Goal: Information Seeking & Learning: Learn about a topic

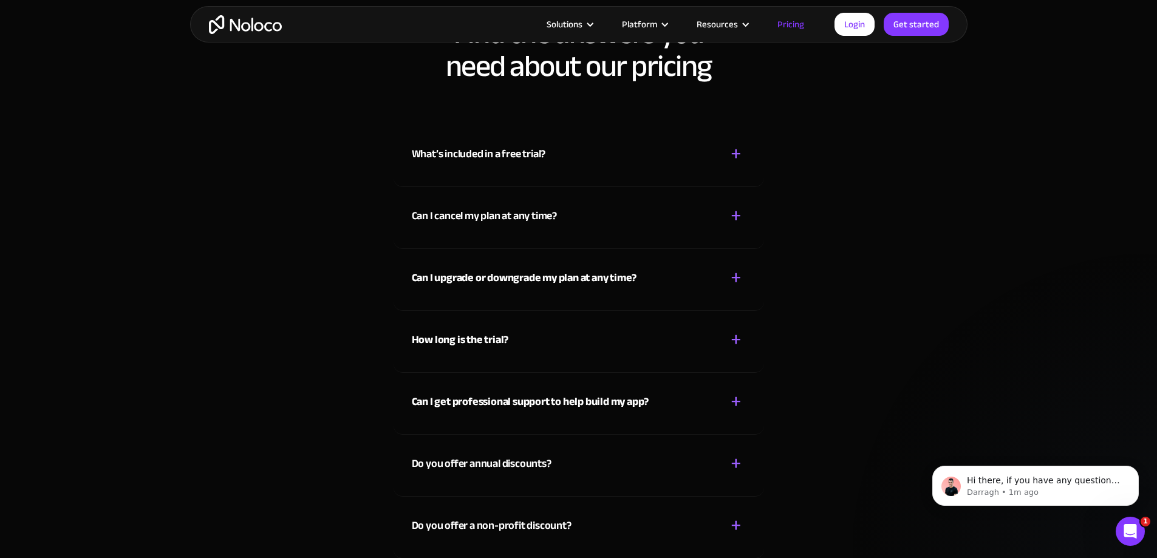
scroll to position [5407, 0]
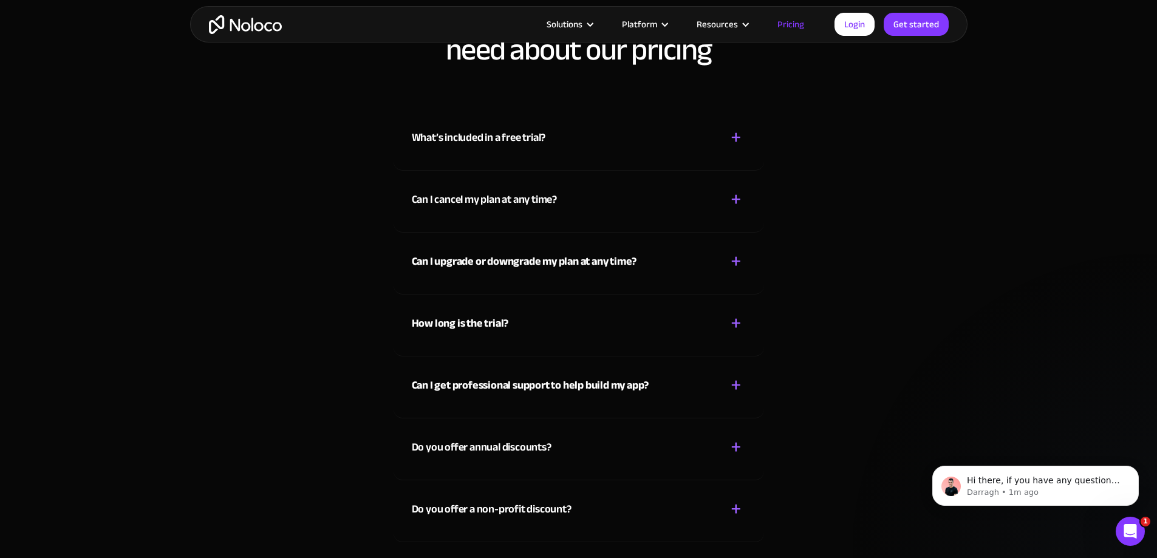
click at [519, 261] on strong "Can I upgrade or downgrade my plan at any time?" at bounding box center [524, 262] width 225 height 20
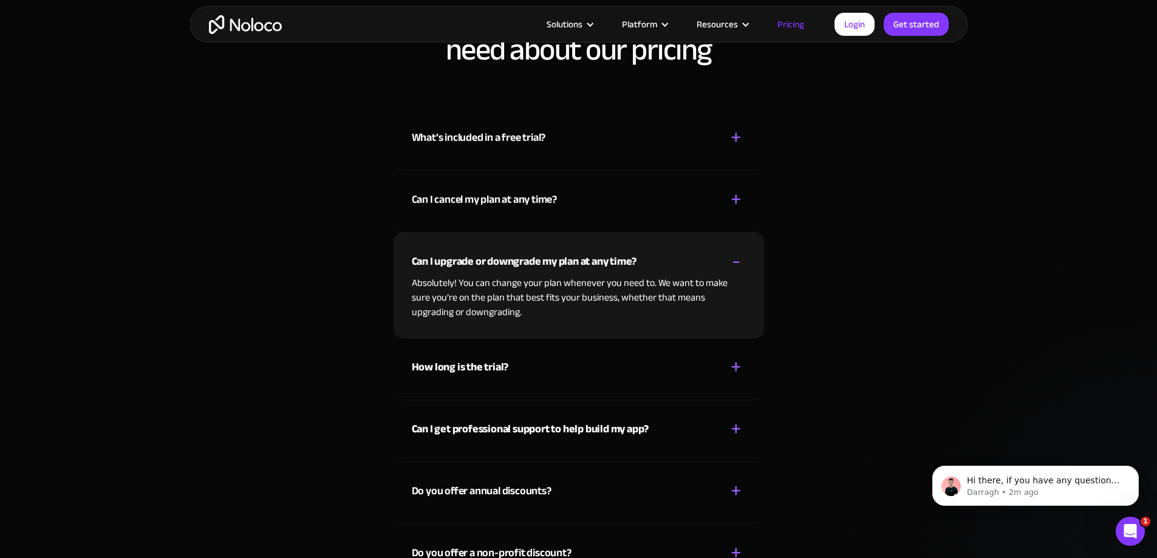
scroll to position [5468, 0]
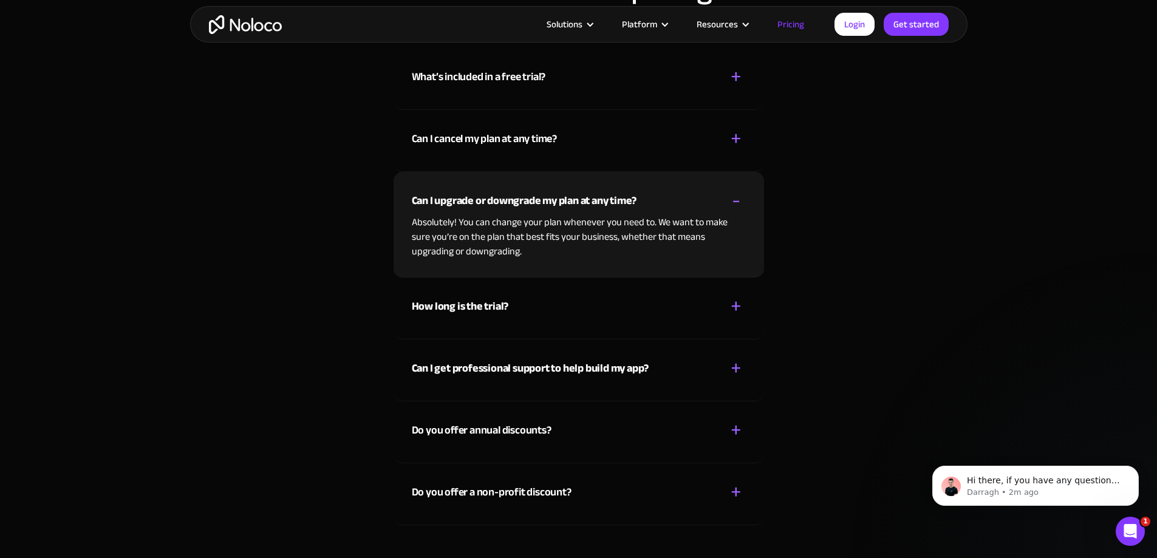
click at [504, 309] on strong "How long is the trial?" at bounding box center [460, 306] width 97 height 20
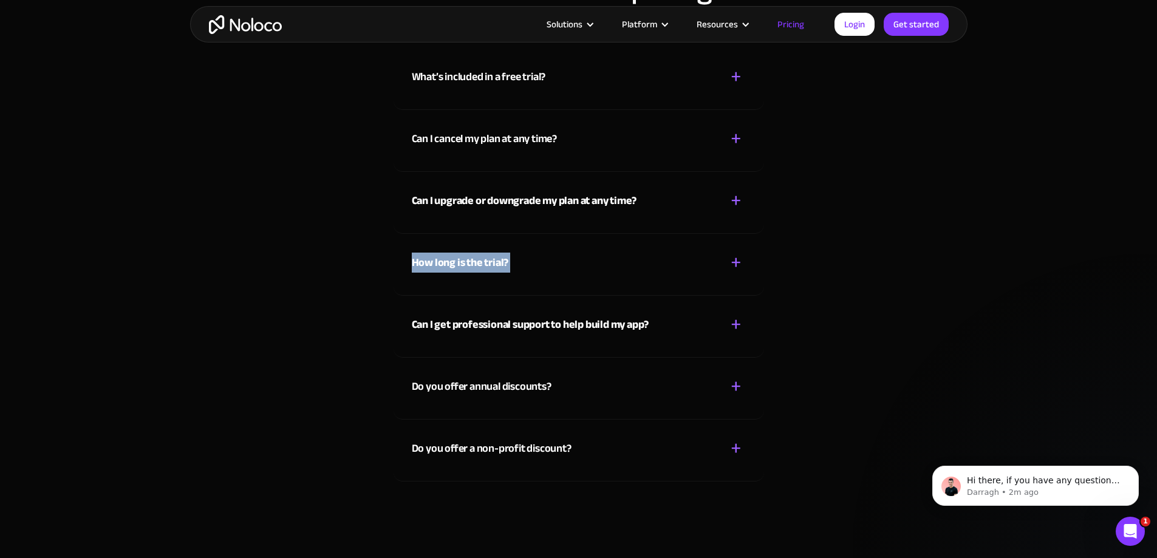
click at [504, 296] on div "How long is the trial? + - You can use Noloco for FREE, forever , but you can o…" at bounding box center [579, 265] width 371 height 62
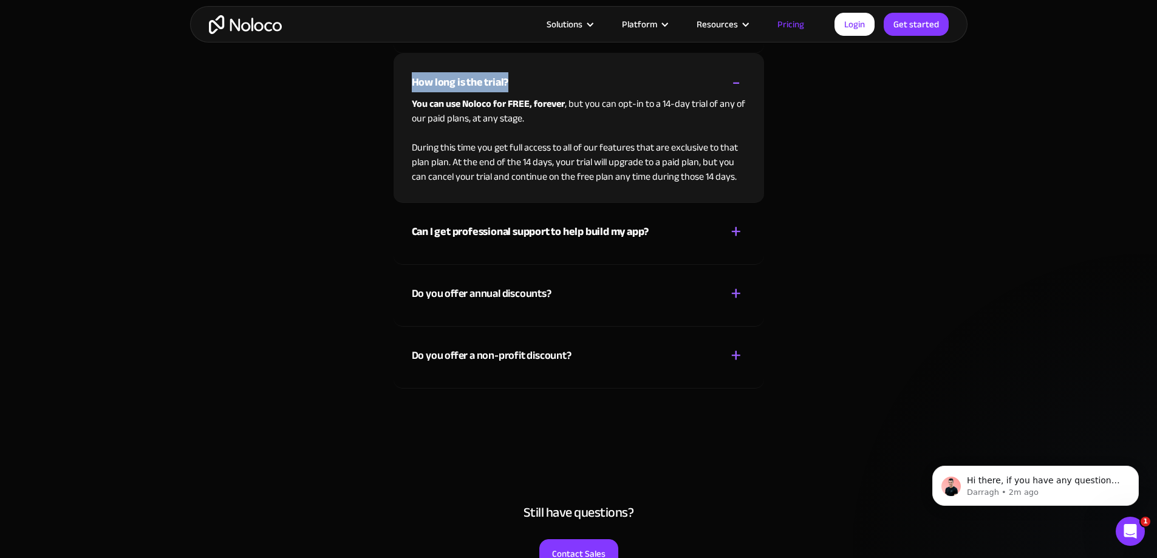
scroll to position [5650, 0]
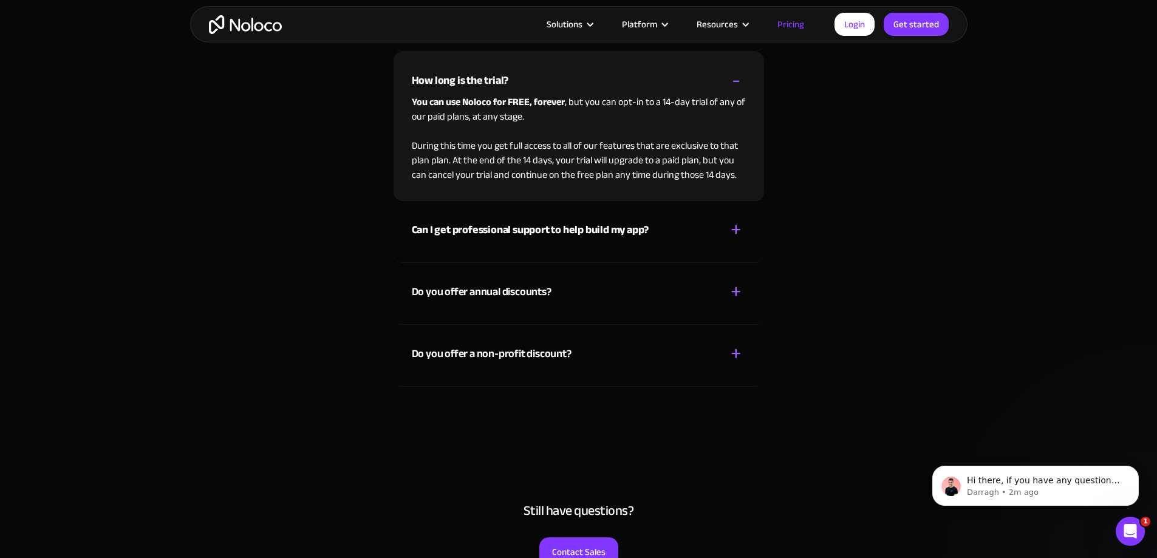
click at [552, 235] on strong "Can I get professional support to help build my app?" at bounding box center [531, 230] width 238 height 20
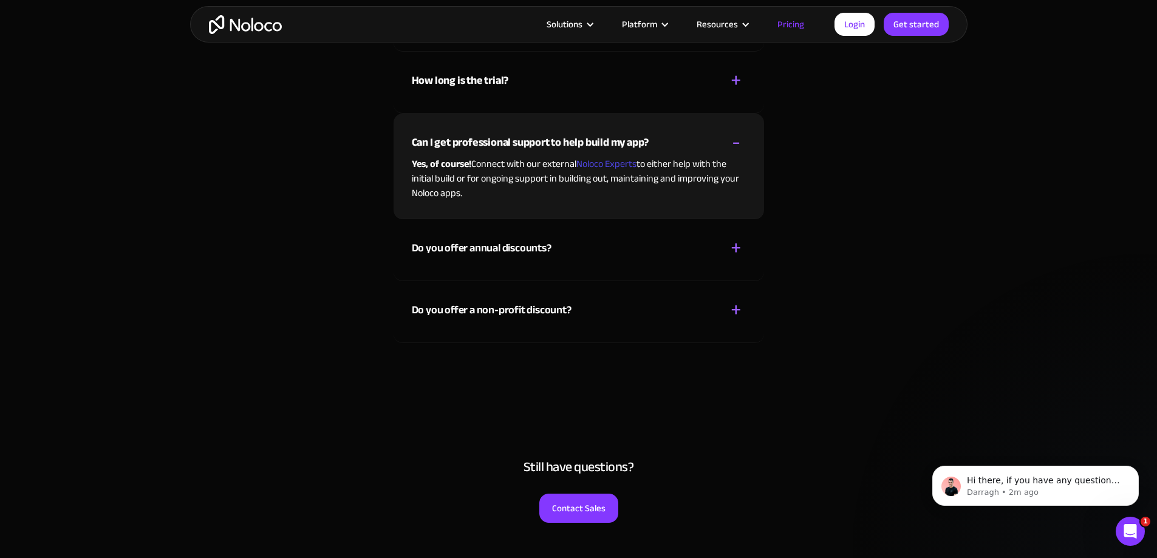
click at [465, 252] on div "Do you offer annual discounts?" at bounding box center [482, 248] width 140 height 18
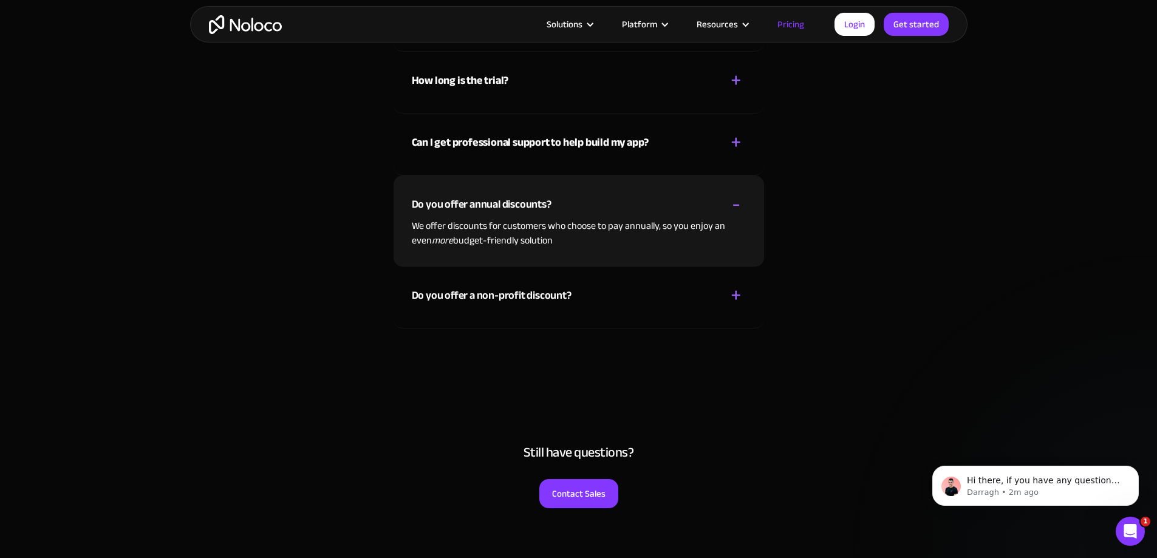
click at [447, 296] on div "Do you offer a non-profit discount?" at bounding box center [492, 296] width 160 height 18
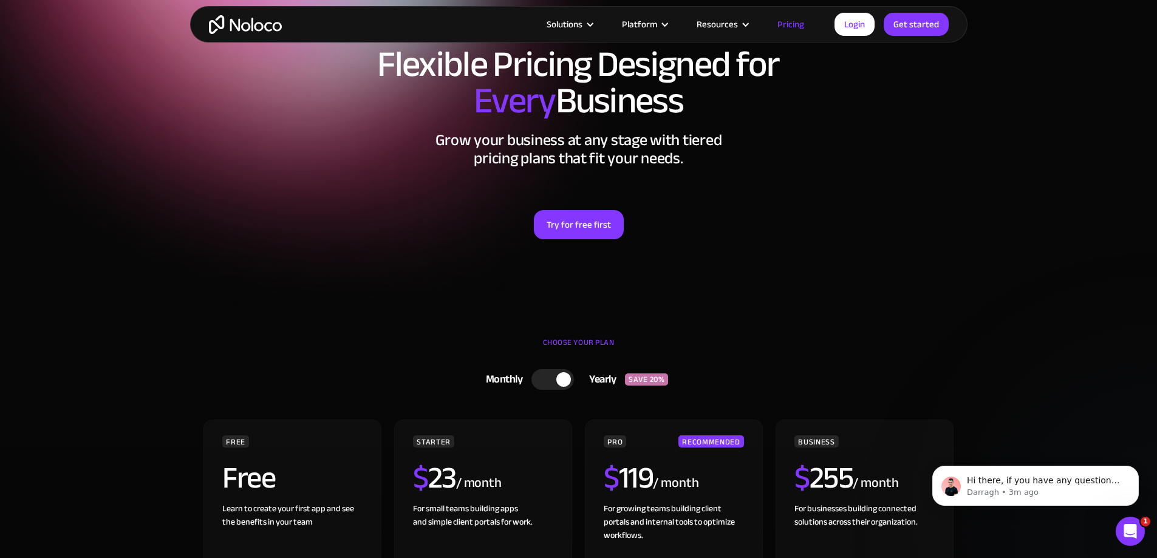
scroll to position [0, 0]
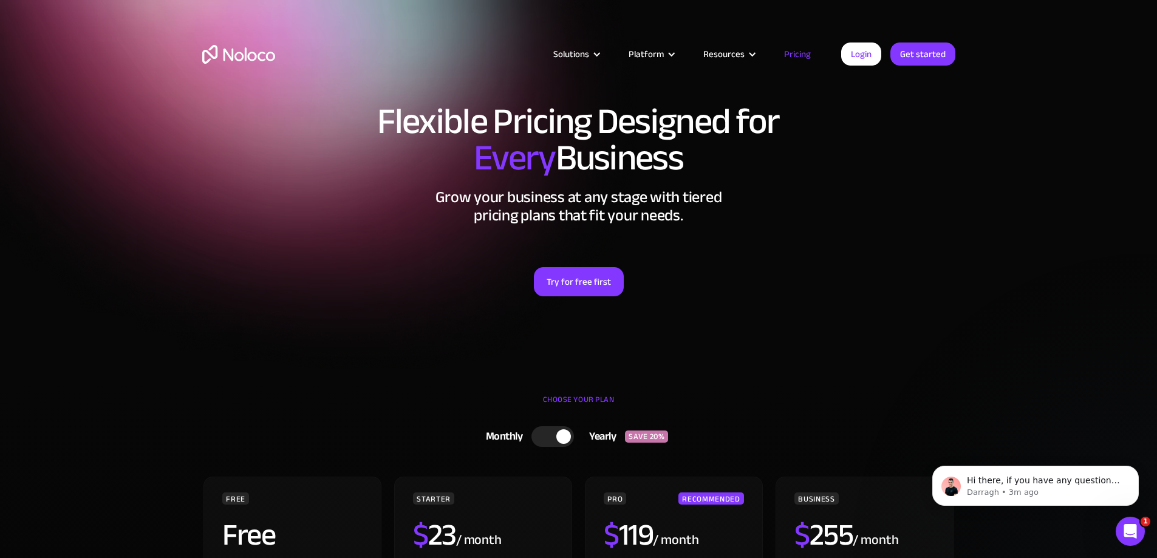
click at [240, 55] on img "home" at bounding box center [238, 54] width 73 height 19
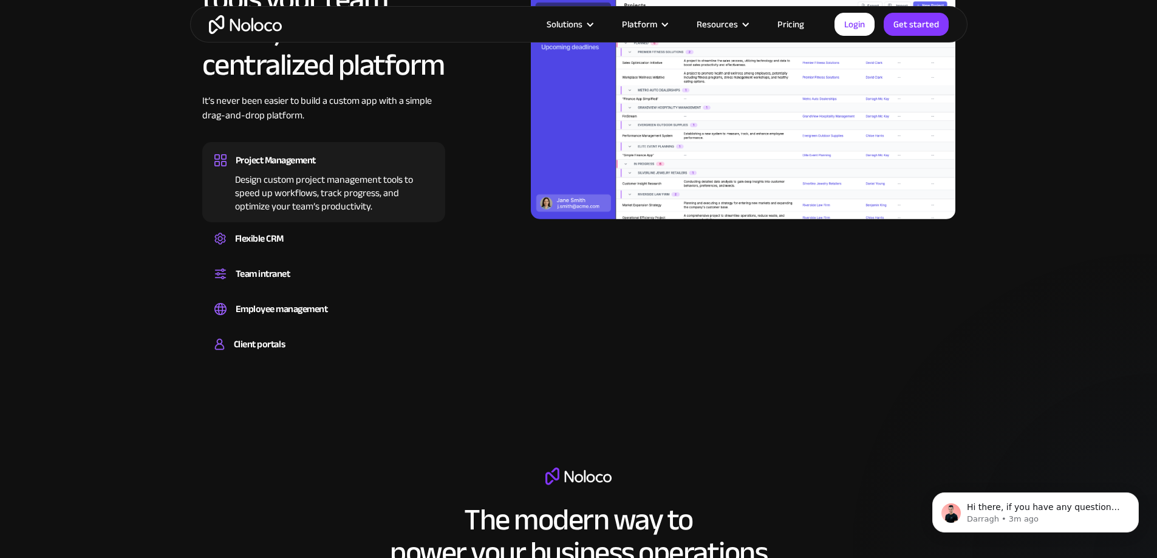
scroll to position [1337, 0]
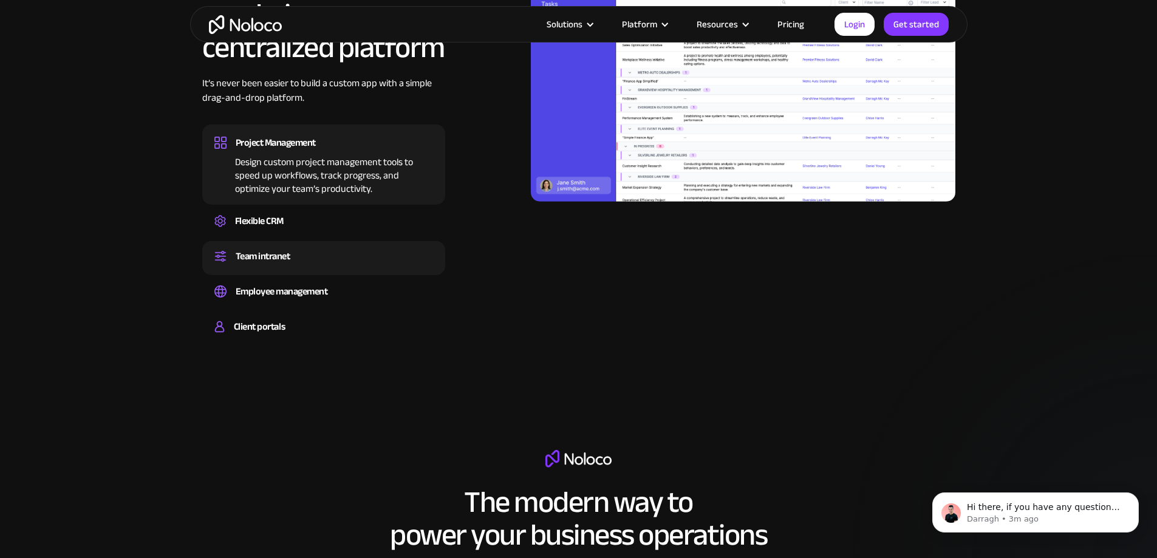
click at [252, 265] on div "Team intranet" at bounding box center [263, 256] width 55 height 18
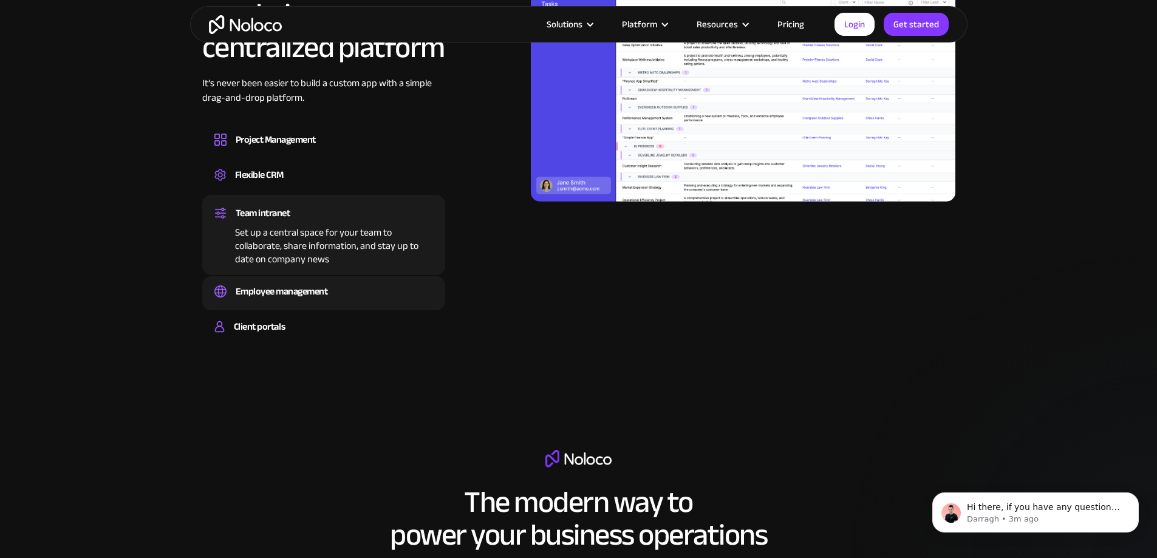
click at [259, 301] on div "Employee management" at bounding box center [282, 292] width 92 height 18
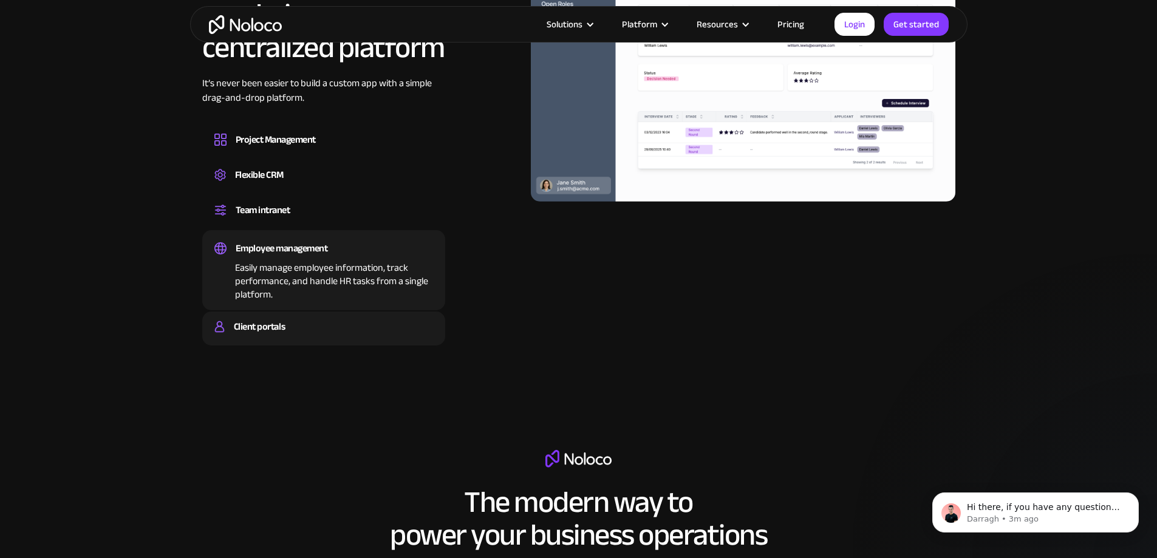
click at [264, 336] on div "Client portals" at bounding box center [259, 327] width 51 height 18
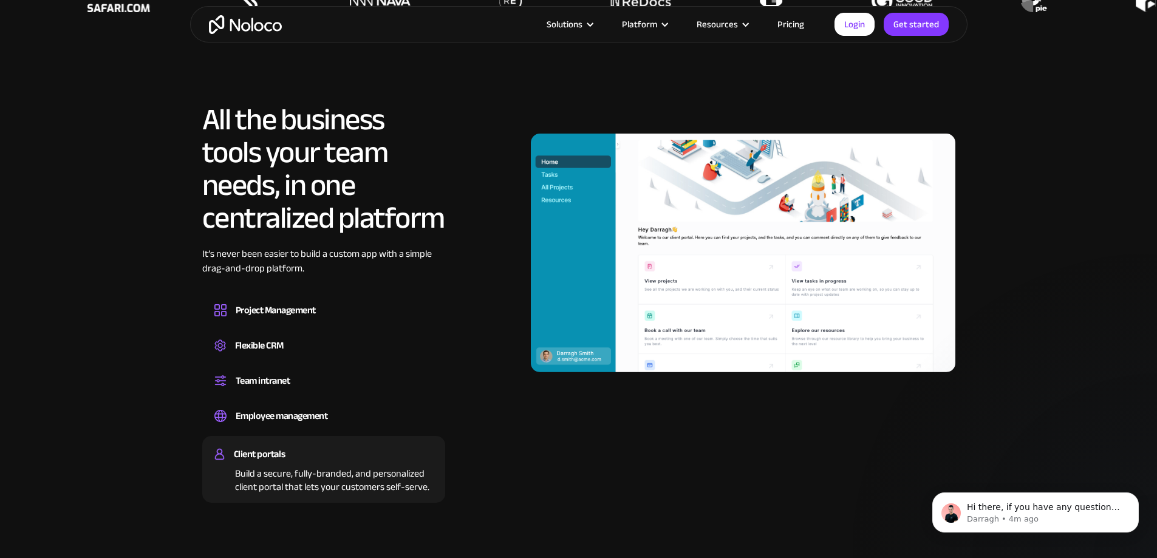
scroll to position [1094, 0]
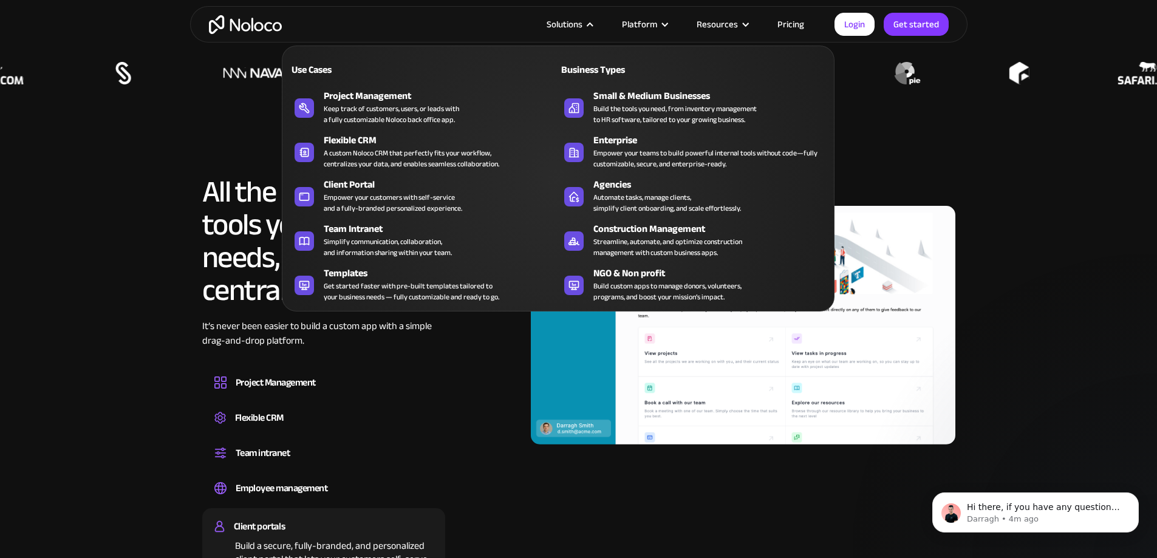
click at [574, 22] on div "Solutions" at bounding box center [565, 24] width 36 height 16
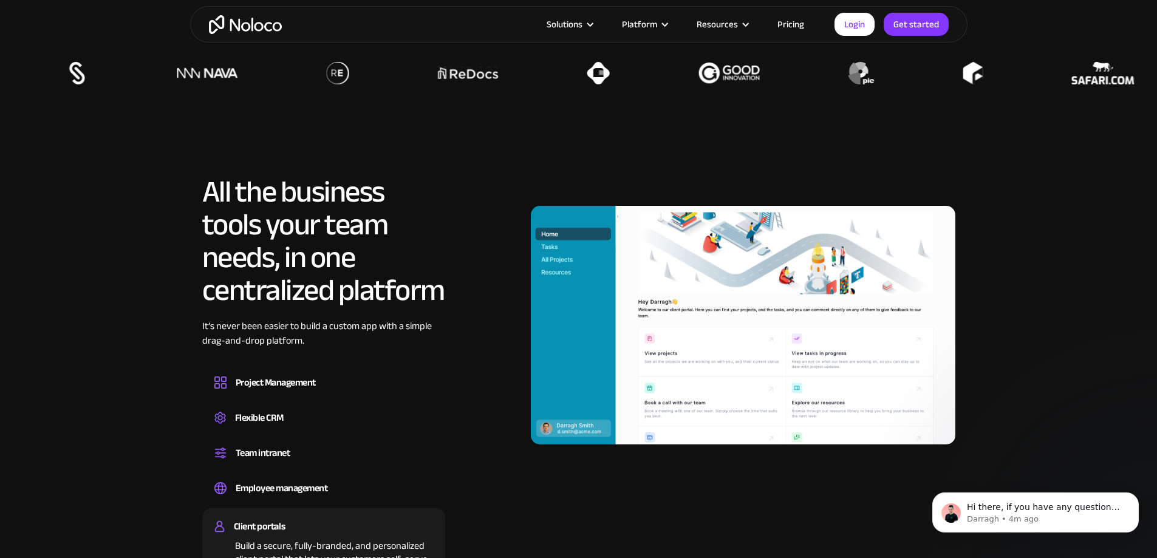
click at [574, 22] on div "Solutions" at bounding box center [565, 24] width 36 height 16
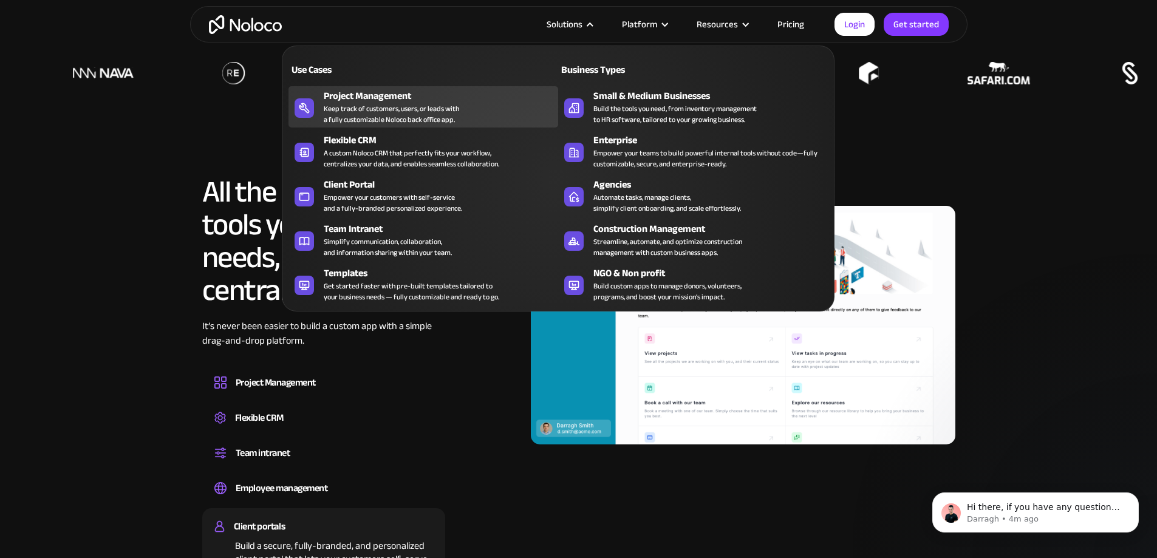
click at [375, 111] on div "Keep track of customers, users, or leads with a fully customizable Noloco back …" at bounding box center [391, 114] width 135 height 22
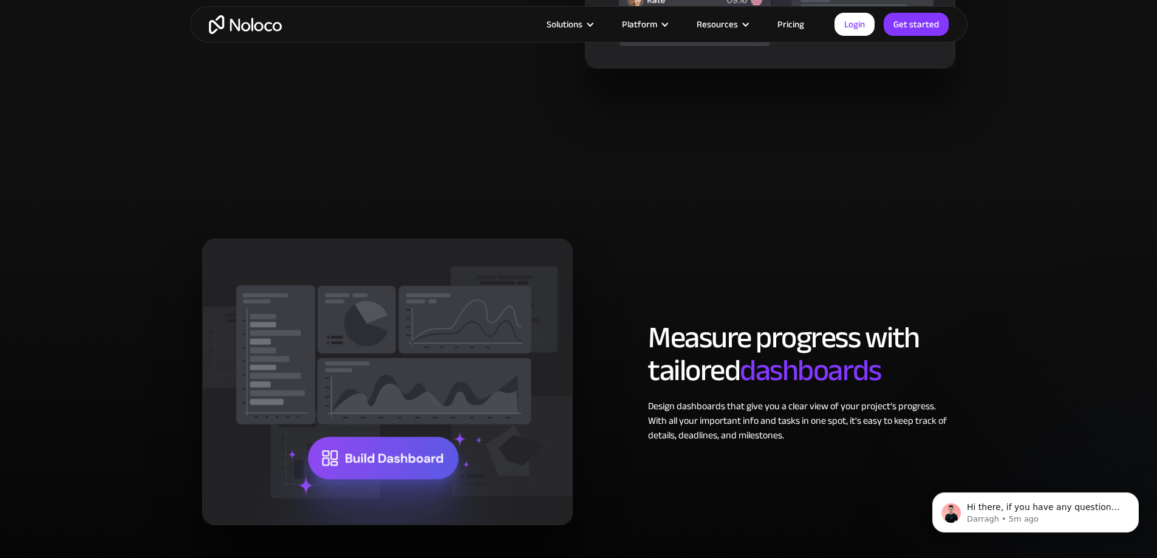
scroll to position [1823, 0]
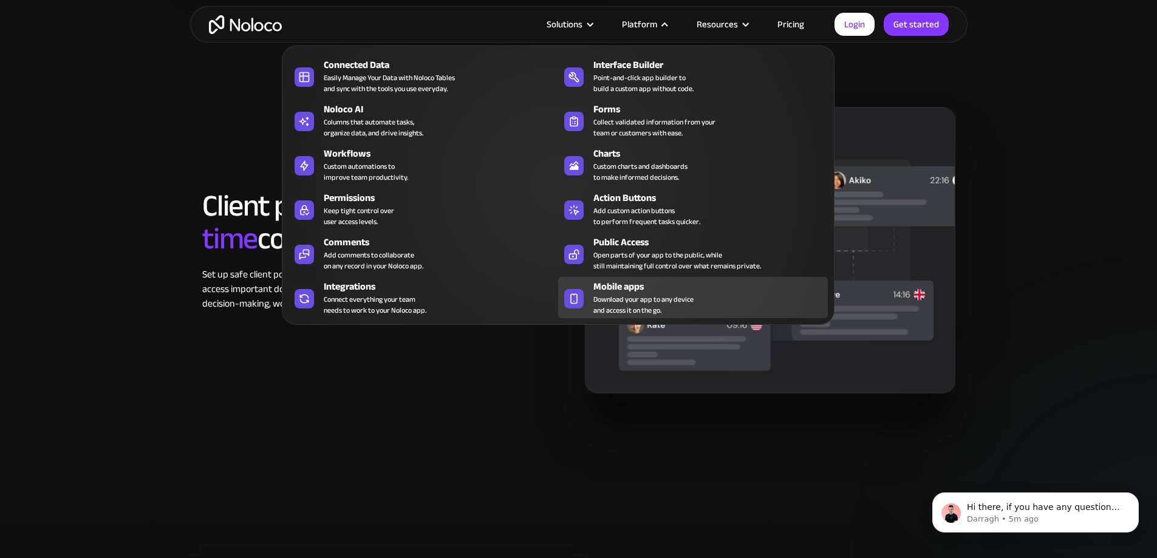
click at [625, 291] on div "Mobile apps" at bounding box center [714, 286] width 240 height 15
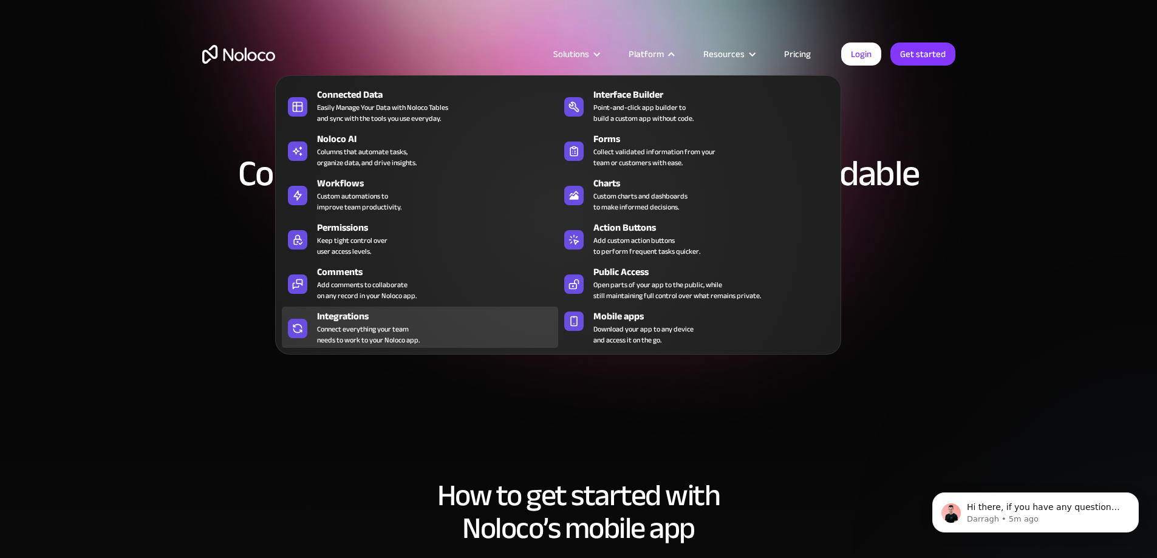
click at [341, 323] on div "Integrations" at bounding box center [440, 316] width 247 height 15
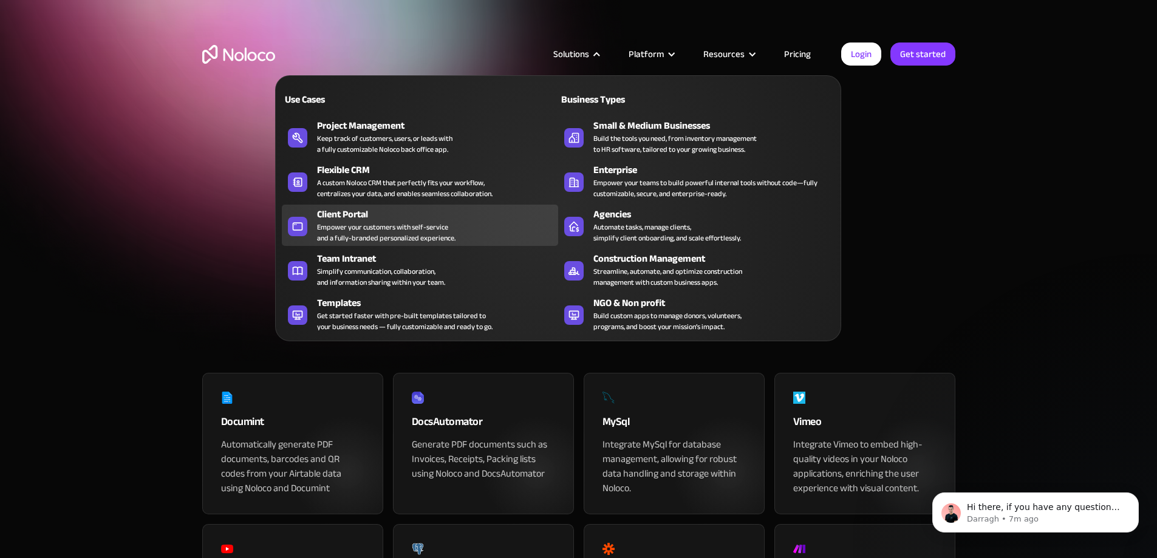
click at [371, 222] on div "Client Portal" at bounding box center [440, 214] width 247 height 15
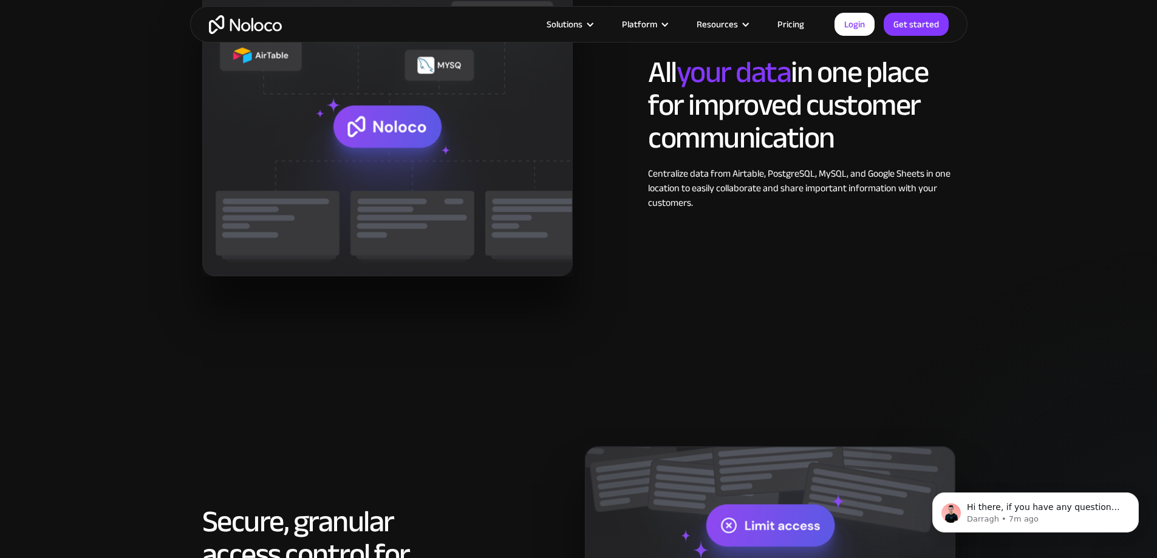
scroll to position [1397, 0]
